Goal: Task Accomplishment & Management: Manage account settings

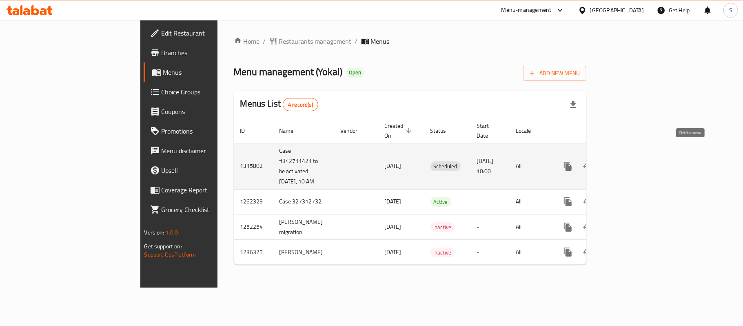
click at [610, 162] on icon "enhanced table" at bounding box center [607, 165] width 6 height 7
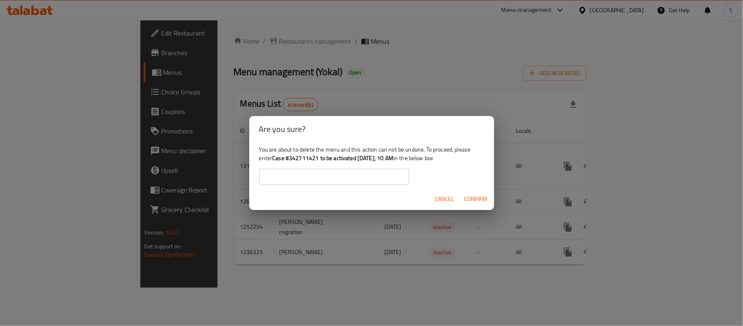
drag, startPoint x: 274, startPoint y: 160, endPoint x: 404, endPoint y: 160, distance: 129.4
click at [393, 160] on b "Case #342711421 to be activated [DATE], 10 AM" at bounding box center [332, 158] width 121 height 11
copy b "Case #342711421 to be activated [DATE], 10 AM"
click at [351, 178] on input "text" at bounding box center [334, 177] width 150 height 16
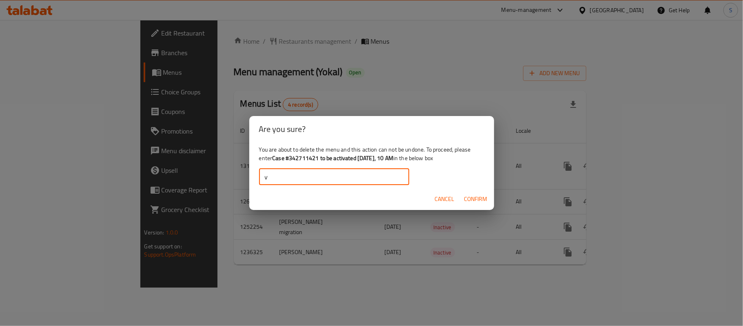
drag, startPoint x: 351, startPoint y: 178, endPoint x: 253, endPoint y: 166, distance: 99.2
click at [253, 166] on div "You are about to delete the menu and this action can not be undone. To proceed,…" at bounding box center [371, 165] width 245 height 46
paste input "Case #342711421 to be activated [DATE], 10 AM"
type input "Case #342711421 to be activated [DATE], 10 AM"
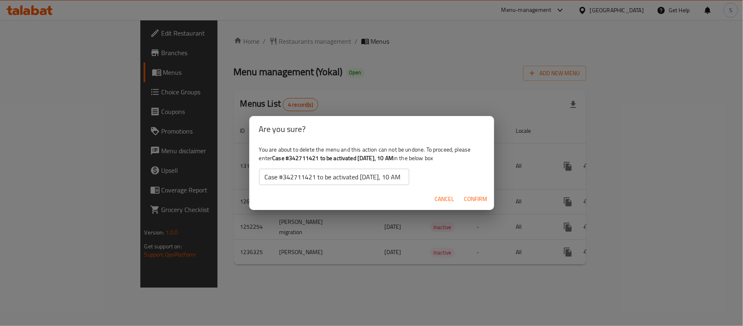
scroll to position [0, 0]
drag, startPoint x: 360, startPoint y: 131, endPoint x: 455, endPoint y: 115, distance: 97.2
click at [455, 115] on div "Are you sure? You are about to delete the menu and this action can not be undon…" at bounding box center [371, 163] width 743 height 326
click at [474, 201] on span "Confirm" at bounding box center [475, 199] width 23 height 10
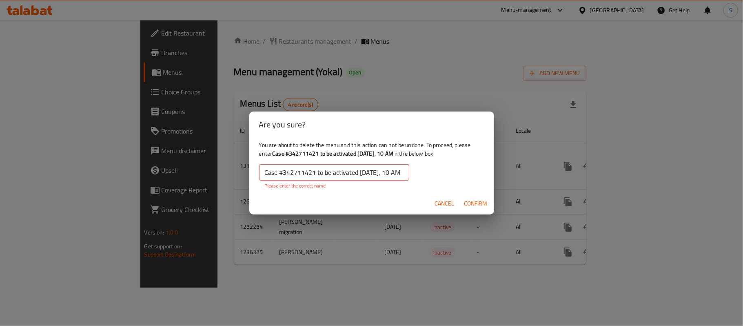
drag, startPoint x: 404, startPoint y: 154, endPoint x: 274, endPoint y: 153, distance: 129.8
click at [274, 153] on b "Case #342711421 to be activated [DATE], 10 AM" at bounding box center [332, 153] width 121 height 11
copy b "Case #342711421 to be activated [DATE], 10 AM"
click at [286, 168] on input "Case #342711421 to be activated [DATE], 10 AM" at bounding box center [334, 172] width 150 height 16
click at [286, 169] on input "Case #342711421 to be activated [DATE], 10 AM" at bounding box center [334, 172] width 150 height 16
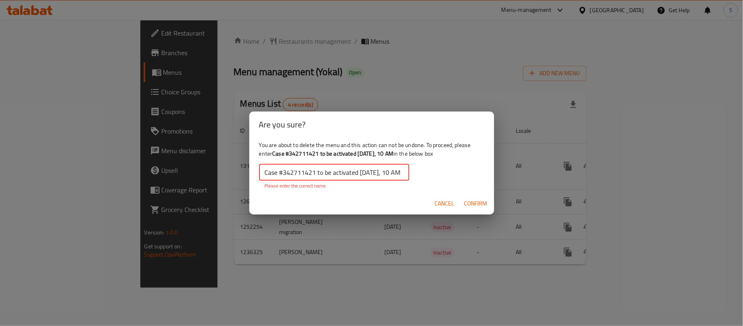
click at [286, 169] on input "Case #342711421 to be activated [DATE], 10 AM" at bounding box center [334, 172] width 150 height 16
click at [475, 203] on span "Confirm" at bounding box center [475, 203] width 23 height 10
click at [449, 206] on span "Cancel" at bounding box center [445, 203] width 20 height 10
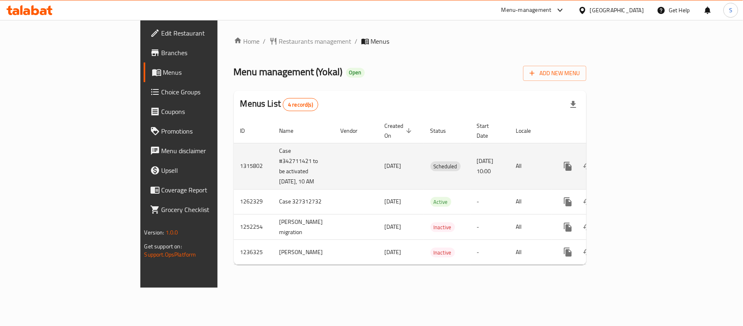
drag, startPoint x: 187, startPoint y: 143, endPoint x: 225, endPoint y: 160, distance: 42.6
click at [273, 160] on td "Case #342711421 to be activated [DATE], 10 AM" at bounding box center [303, 166] width 61 height 46
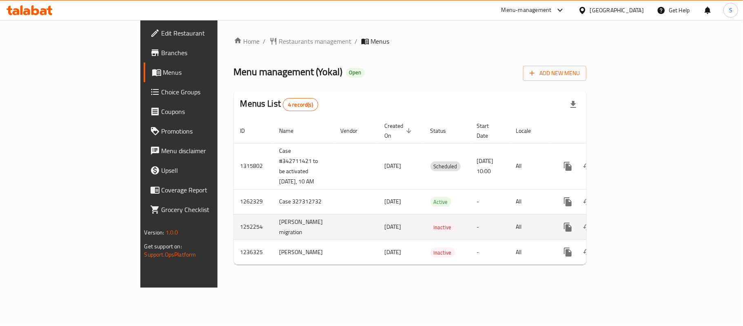
copy td "Case #342711421 to be activated [DATE], 10 AM"
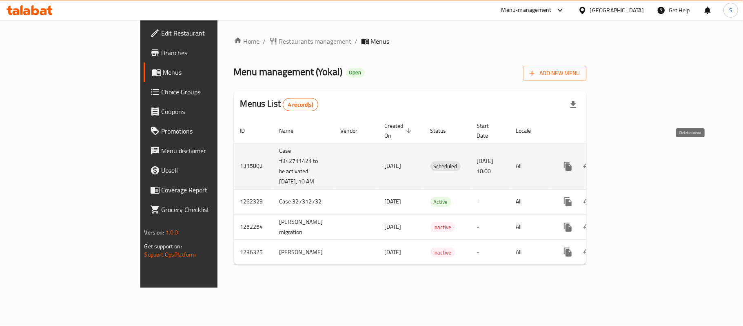
click at [612, 161] on icon "enhanced table" at bounding box center [607, 166] width 10 height 10
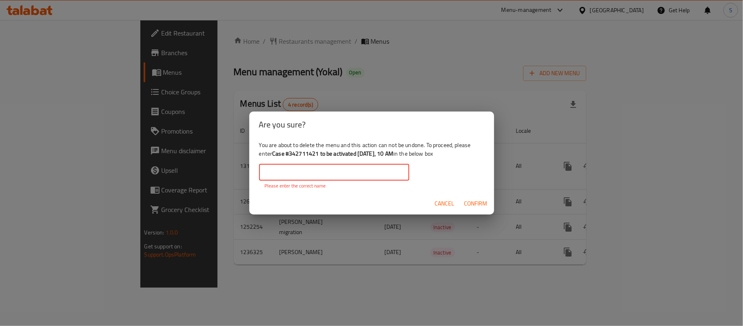
click at [343, 170] on input "text" at bounding box center [334, 172] width 150 height 16
paste input "Case #342711421 to be activated [DATE], 10 AM"
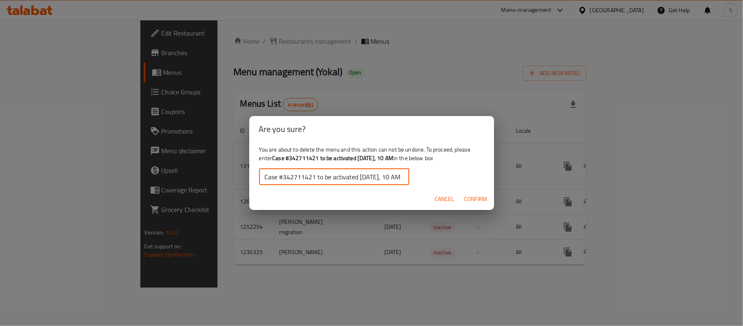
type input "Case #342711421 to be activated [DATE], 10 AM"
click at [475, 200] on span "Confirm" at bounding box center [475, 199] width 23 height 10
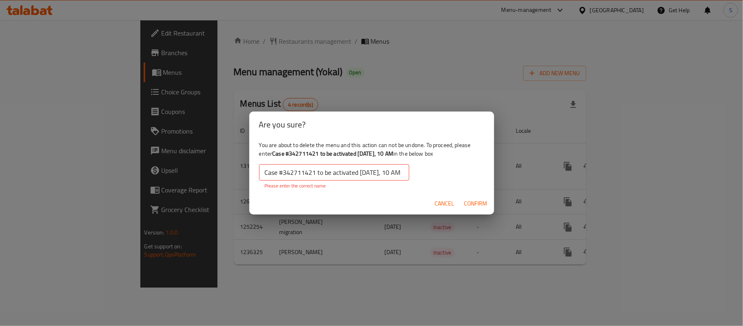
click at [265, 175] on input "Case #342711421 to be activated [DATE], 10 AM" at bounding box center [334, 172] width 150 height 16
drag, startPoint x: 401, startPoint y: 173, endPoint x: 459, endPoint y: 177, distance: 58.5
click at [459, 177] on div "You are about to delete the menu and this action can not be undone. To proceed,…" at bounding box center [371, 165] width 245 height 55
click at [402, 173] on input "Case #342711421 to be activated [DATE], 10 AM" at bounding box center [334, 172] width 150 height 16
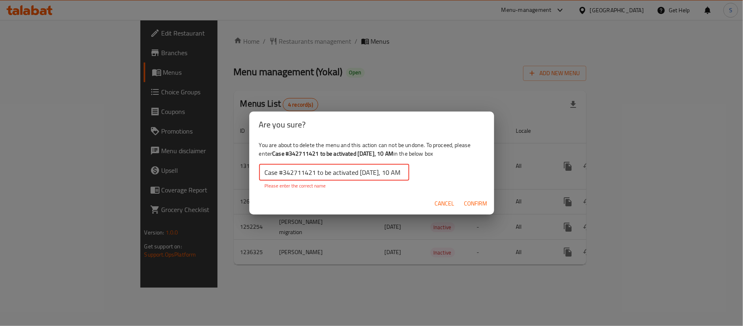
scroll to position [0, 0]
drag, startPoint x: 273, startPoint y: 153, endPoint x: 404, endPoint y: 157, distance: 130.2
click at [393, 157] on b "Case #342711421 to be activated [DATE], 10 AM" at bounding box center [332, 153] width 121 height 11
copy b "Case #342711421 to be activated [DATE], 10 AM"
click at [382, 175] on input "Case #342711421 to be activated [DATE], 10 AM" at bounding box center [334, 172] width 150 height 16
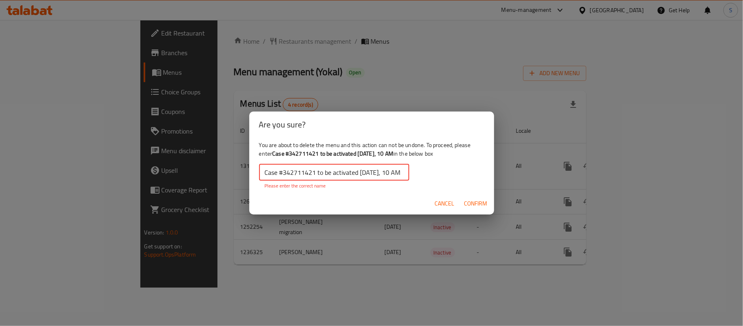
click at [382, 175] on input "Case #342711421 to be activated [DATE], 10 AM" at bounding box center [334, 172] width 150 height 16
click at [475, 202] on span "Confirm" at bounding box center [475, 203] width 23 height 10
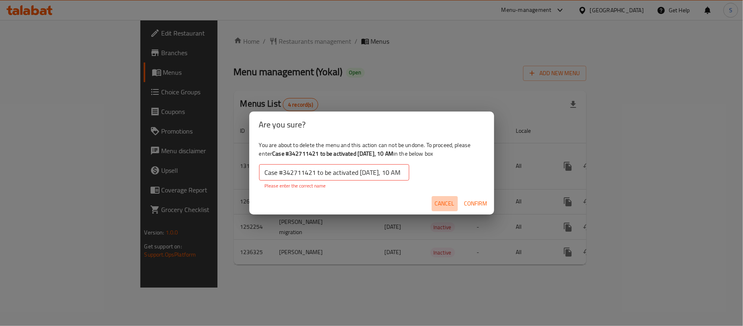
click at [443, 204] on span "Cancel" at bounding box center [445, 203] width 20 height 10
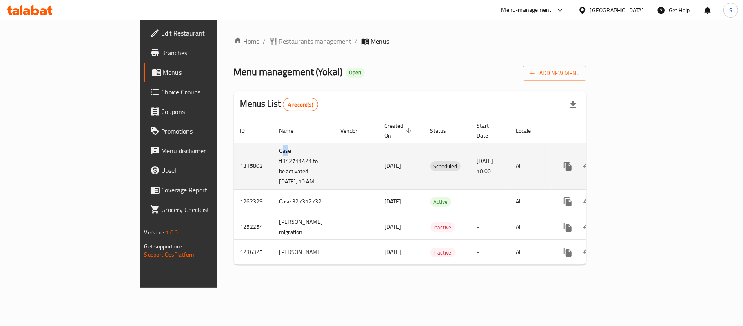
drag, startPoint x: 187, startPoint y: 142, endPoint x: 193, endPoint y: 142, distance: 6.1
click at [273, 143] on td "Case #342711421 to be activated [DATE], 10 AM" at bounding box center [303, 166] width 61 height 46
drag, startPoint x: 185, startPoint y: 141, endPoint x: 225, endPoint y: 162, distance: 44.9
click at [273, 162] on td "Case #342711421 to be activated [DATE], 10 AM" at bounding box center [303, 166] width 61 height 46
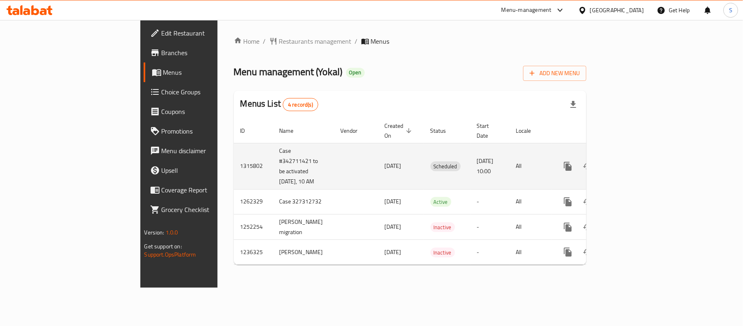
copy td "Case #342711421 to be activated [DATE], 10 AM"
click at [612, 161] on icon "enhanced table" at bounding box center [607, 166] width 10 height 10
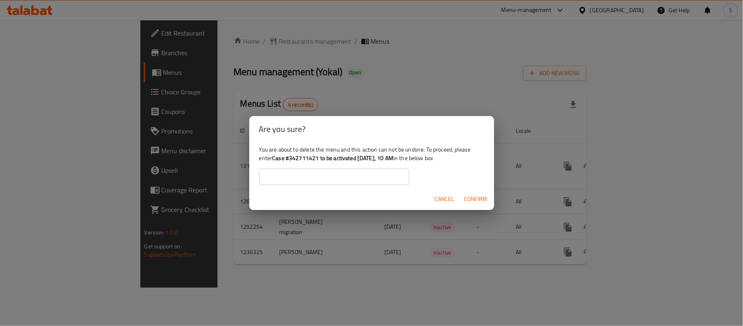
click at [360, 170] on input "text" at bounding box center [334, 177] width 150 height 16
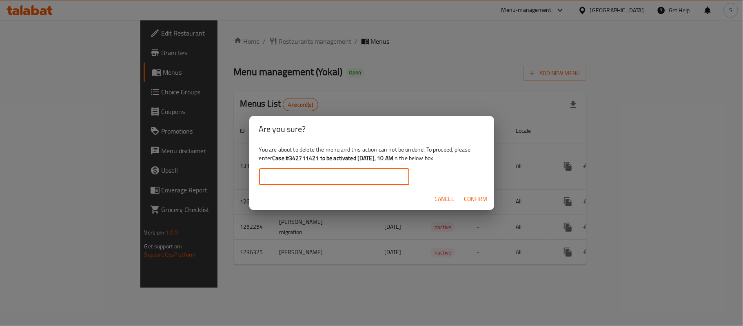
paste input "Case #342711421 to be activated [DATE], 10 AM"
type input "Case #342711421 to be activated [DATE], 10 AM"
click at [474, 198] on span "Confirm" at bounding box center [475, 199] width 23 height 10
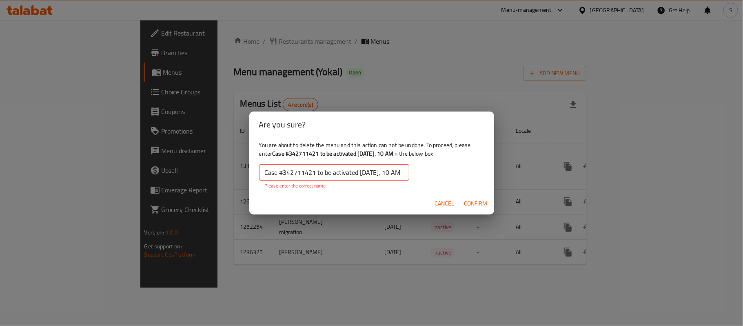
click at [444, 202] on span "Cancel" at bounding box center [445, 203] width 20 height 10
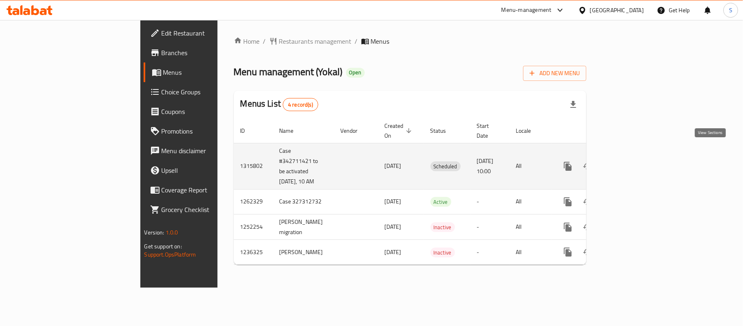
click at [632, 161] on icon "enhanced table" at bounding box center [627, 166] width 10 height 10
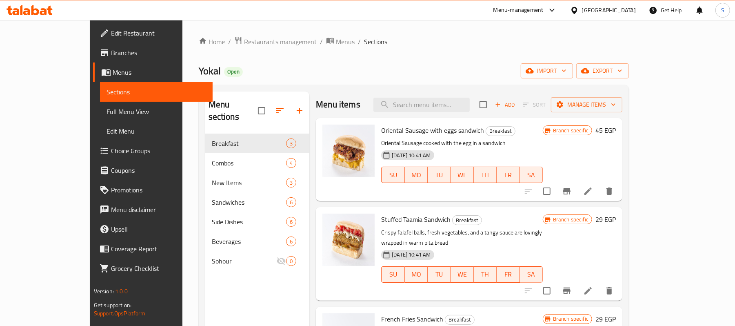
click at [107, 131] on span "Edit Menu" at bounding box center [157, 131] width 100 height 10
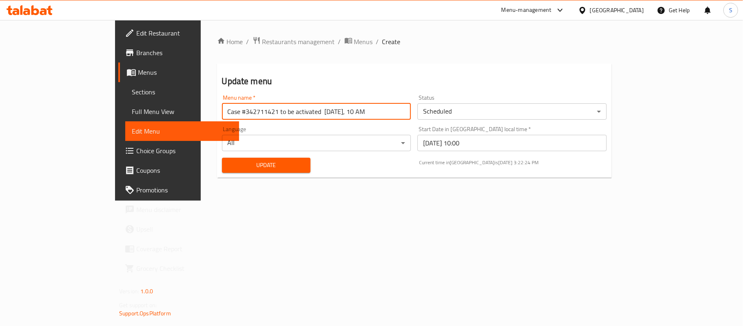
click at [222, 110] on input "Case #342711421 to be activated [DATE], 10 AM" at bounding box center [316, 111] width 189 height 16
drag, startPoint x: 198, startPoint y: 113, endPoint x: 355, endPoint y: 116, distance: 156.8
click at [354, 116] on input "Case 342711421 to be activated 7-Oct 2025, 10 AM" at bounding box center [316, 111] width 189 height 16
type input "Case 342711421"
click at [253, 170] on span "Update" at bounding box center [267, 165] width 76 height 10
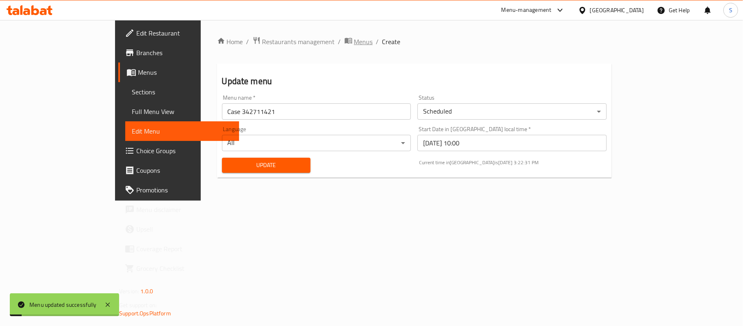
click at [354, 43] on span "Menus" at bounding box center [363, 42] width 19 height 10
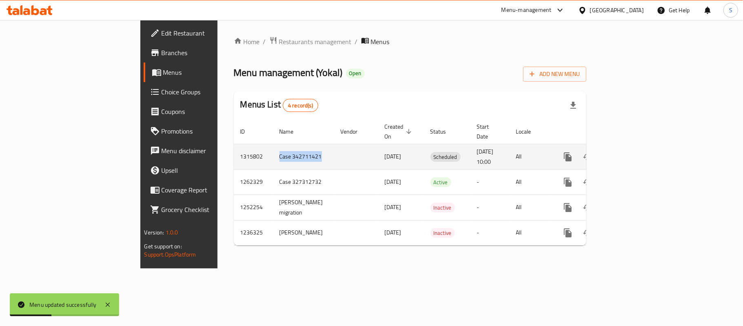
drag, startPoint x: 187, startPoint y: 147, endPoint x: 227, endPoint y: 149, distance: 40.4
click at [273, 149] on td "Case 342711421" at bounding box center [303, 157] width 61 height 26
copy td "Case 342711421"
click at [610, 153] on icon "enhanced table" at bounding box center [607, 156] width 6 height 7
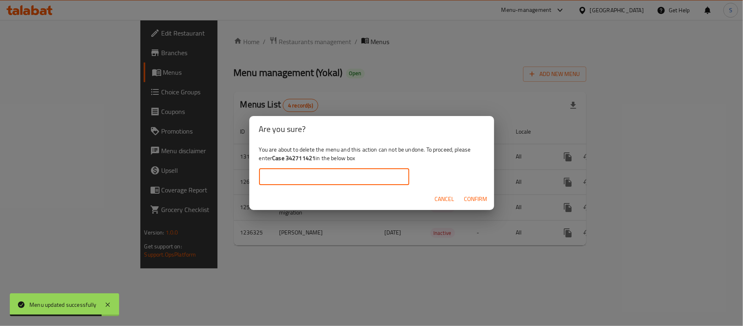
click at [335, 178] on input "text" at bounding box center [334, 177] width 150 height 16
paste input "Case 342711421"
type input "Case 342711421"
click at [473, 200] on span "Confirm" at bounding box center [475, 199] width 23 height 10
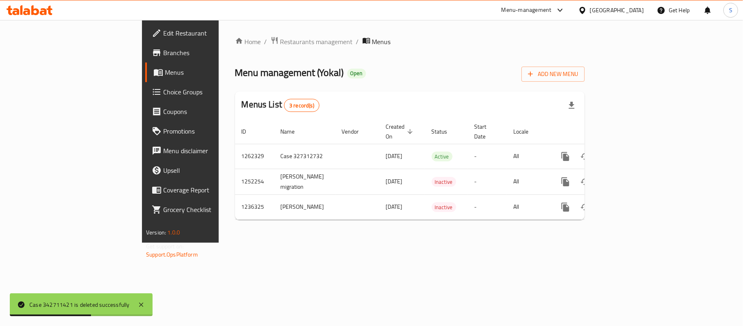
click at [145, 305] on div "Case 342711421 is deleted successfully" at bounding box center [81, 304] width 143 height 23
click at [141, 309] on icon at bounding box center [141, 305] width 10 height 10
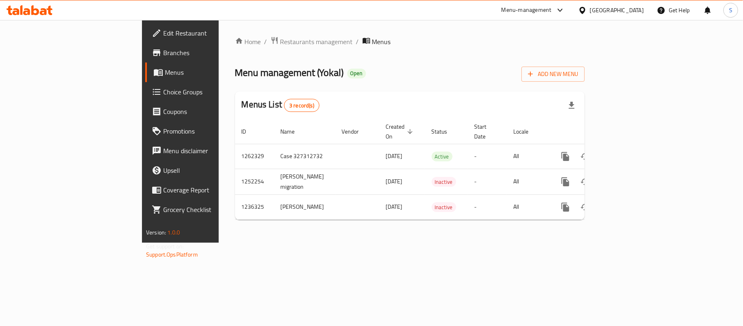
click at [455, 58] on div "Home / Restaurants management / Menus Menu management ( Yokal ) Open Add New Me…" at bounding box center [410, 131] width 350 height 190
click at [633, 10] on div "[GEOGRAPHIC_DATA]" at bounding box center [617, 10] width 54 height 9
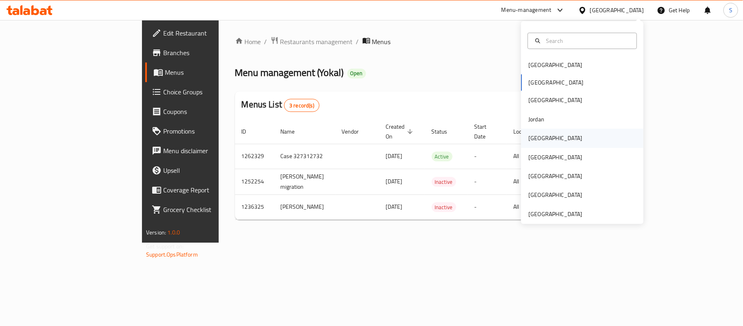
click at [538, 143] on div "Kuwait" at bounding box center [555, 138] width 67 height 19
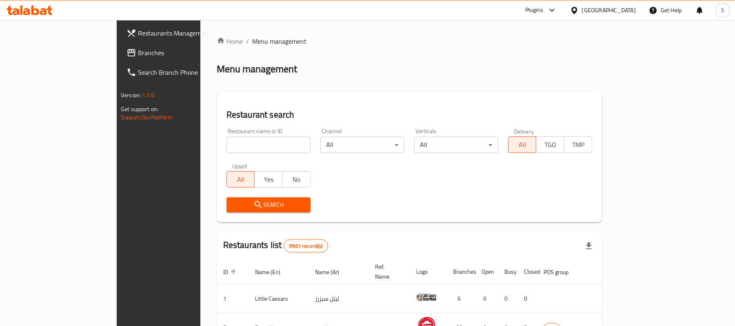
click at [227, 141] on input "search" at bounding box center [269, 145] width 84 height 16
paste input "Wok N Roll"
type input "Wok N Roll"
click button "Search" at bounding box center [269, 204] width 84 height 15
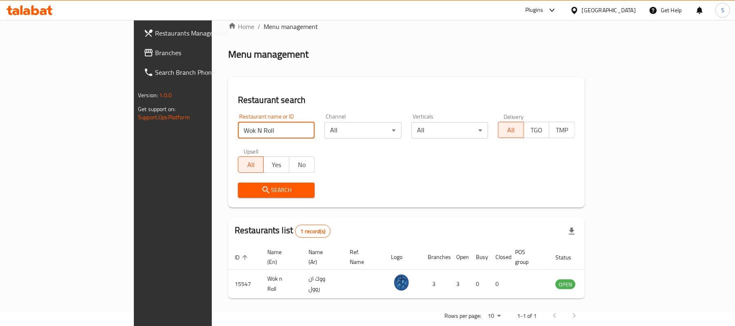
scroll to position [23, 0]
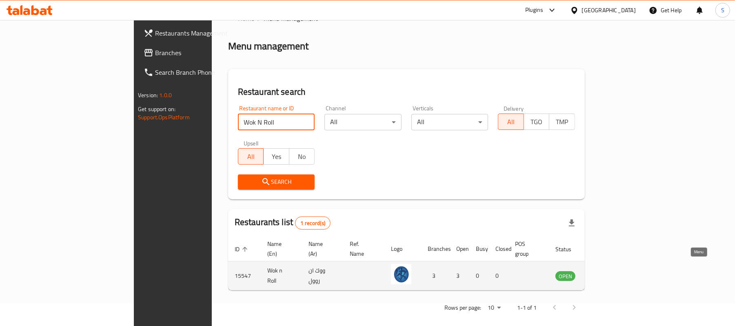
click at [608, 271] on icon "enhanced table" at bounding box center [603, 276] width 10 height 10
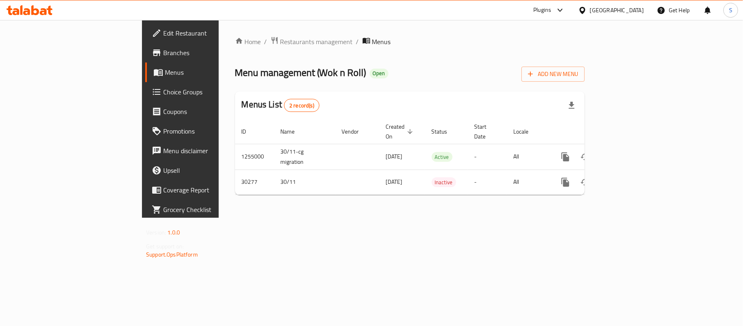
click at [163, 53] on span "Branches" at bounding box center [211, 53] width 96 height 10
